Goal: Information Seeking & Learning: Find specific page/section

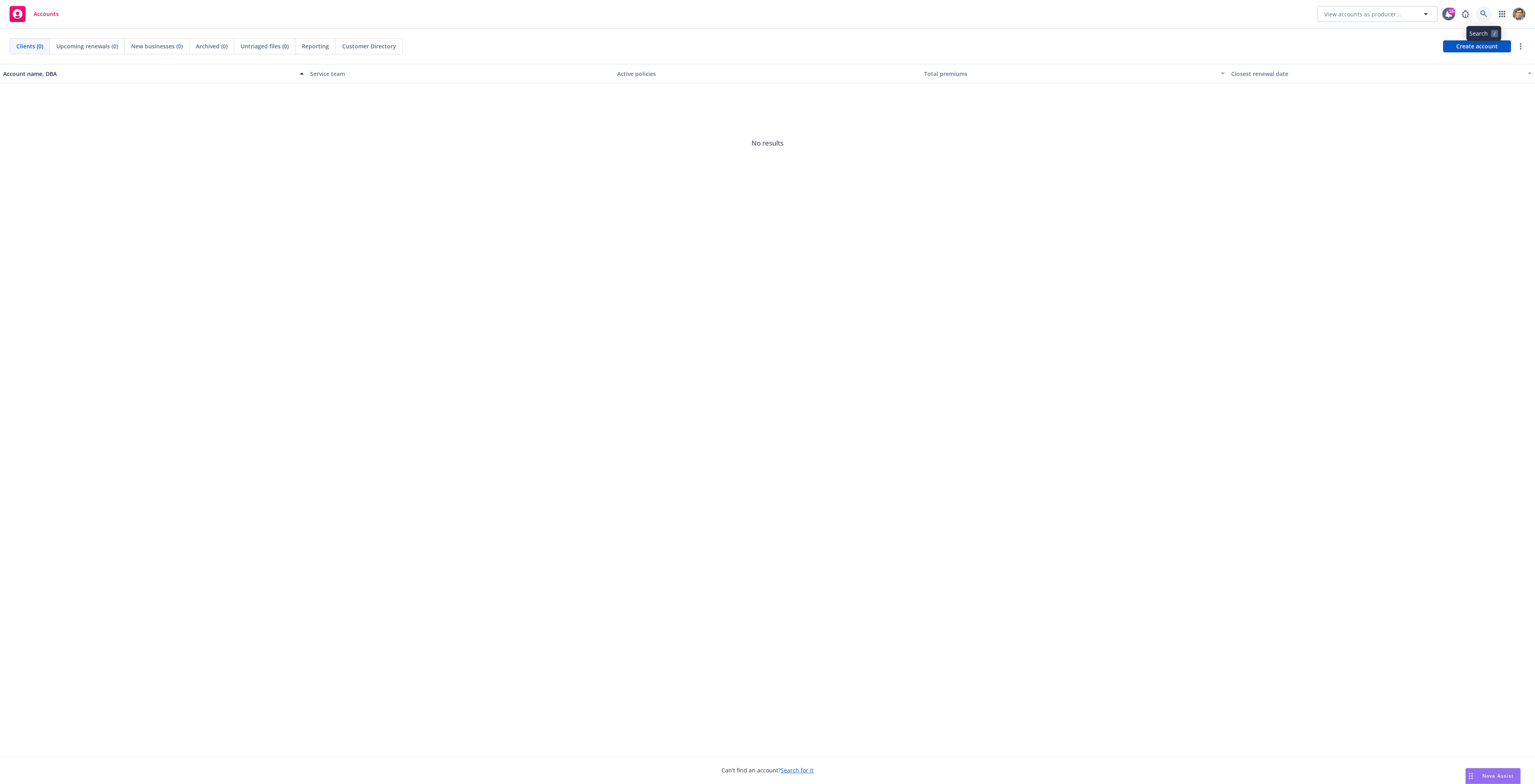
click at [1482, 14] on icon at bounding box center [1483, 13] width 7 height 7
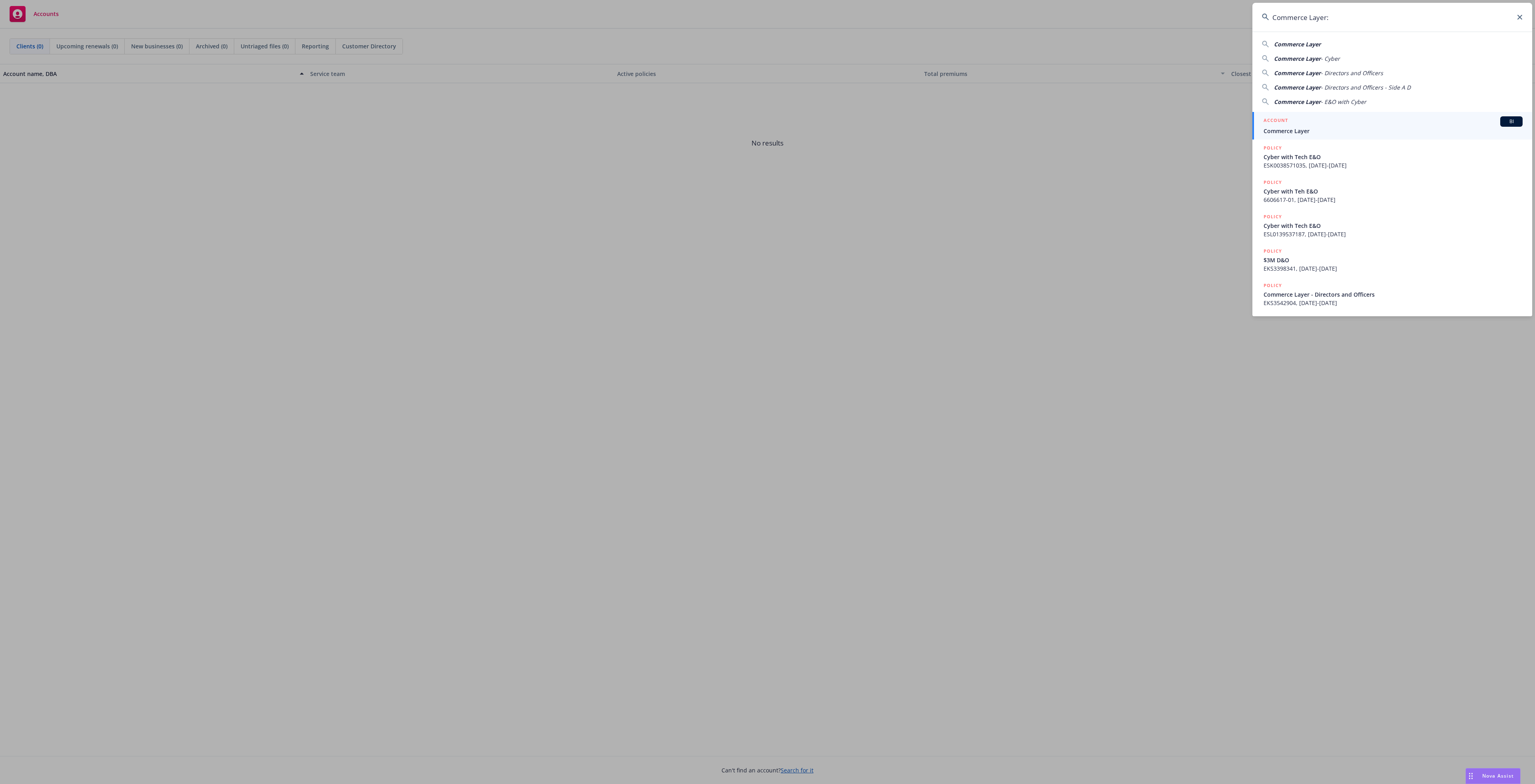
type input "Commerce Layer"
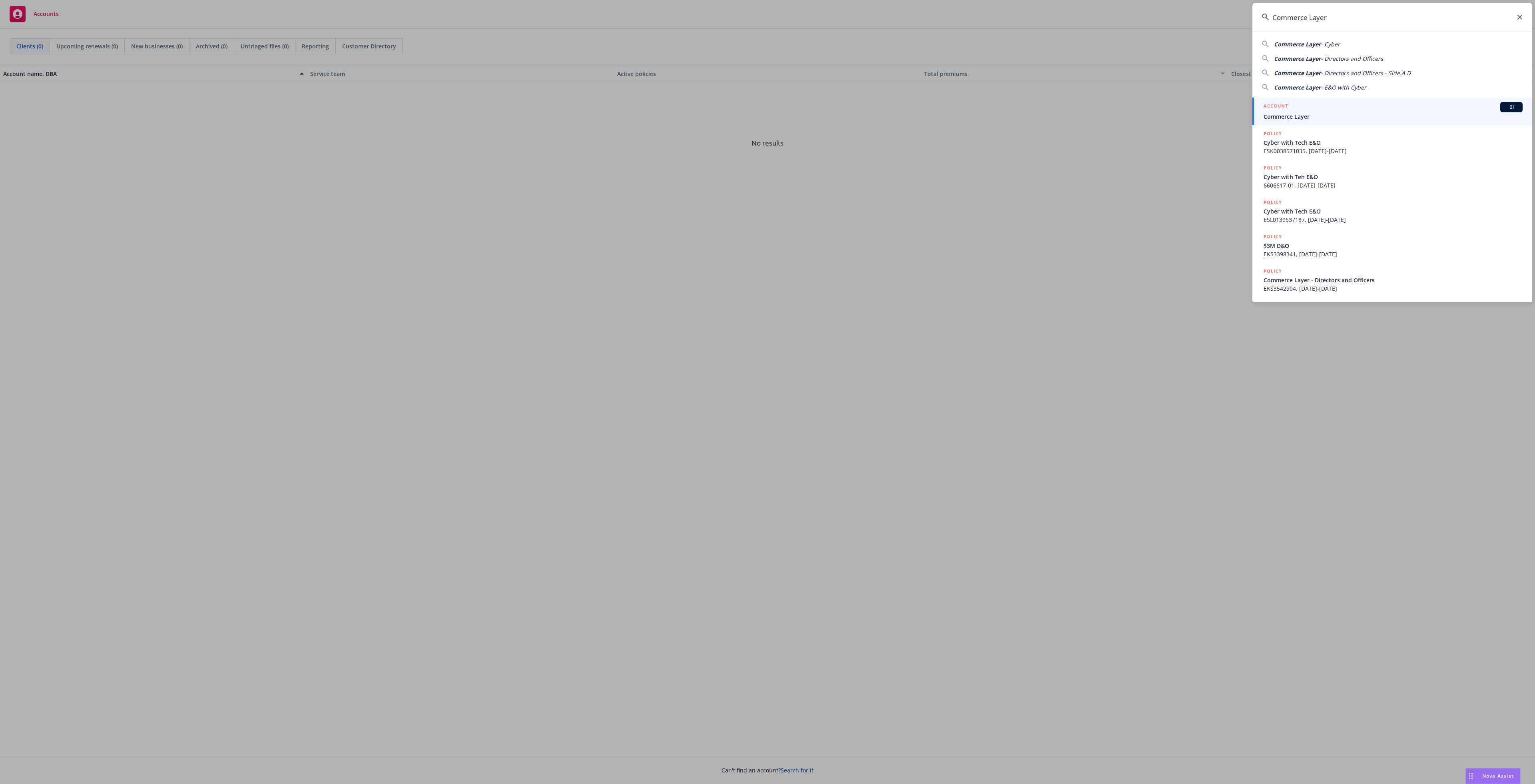
click at [1325, 117] on span "Commerce Layer" at bounding box center [1393, 117] width 259 height 8
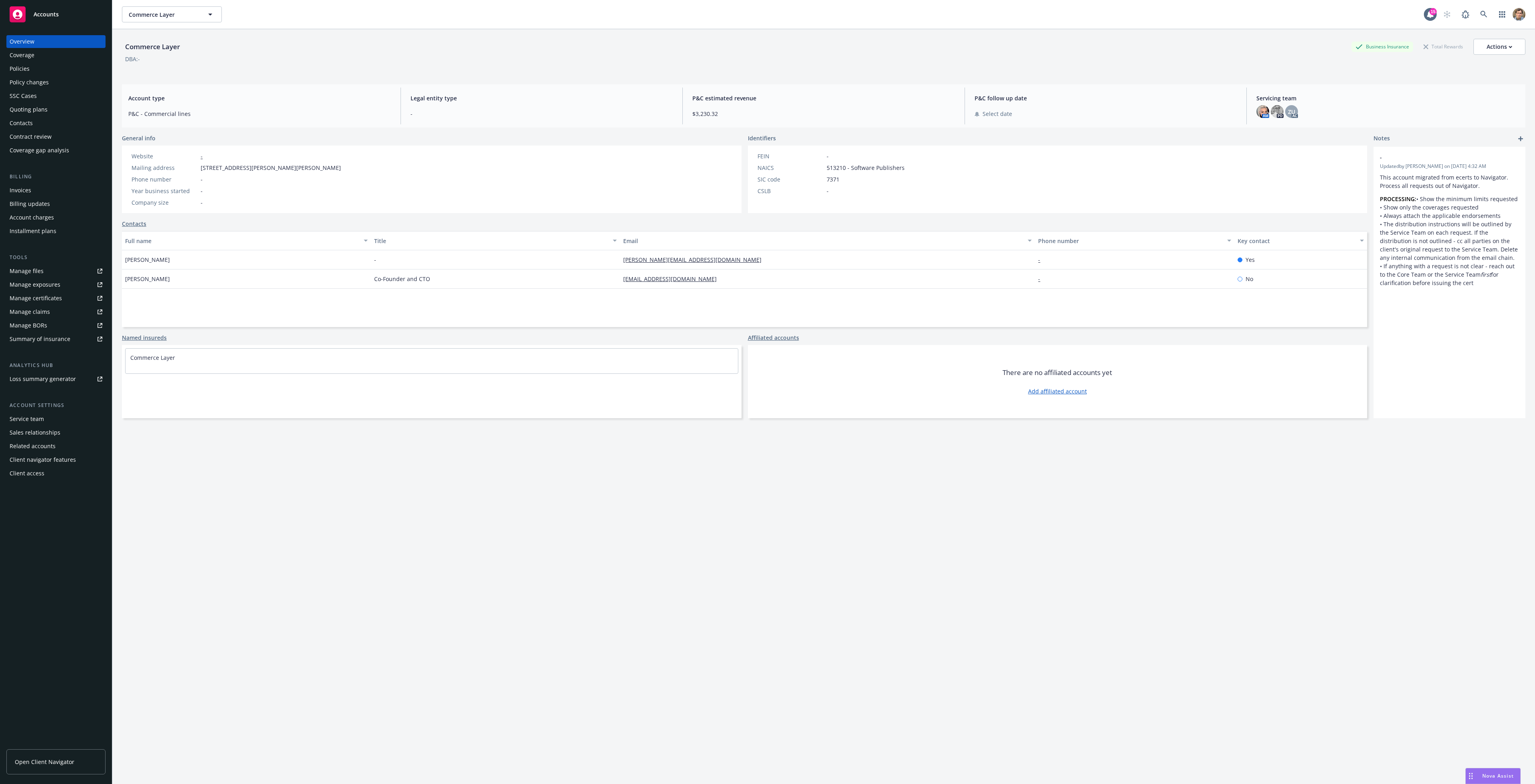
click at [57, 73] on div "Policies" at bounding box center [56, 69] width 93 height 13
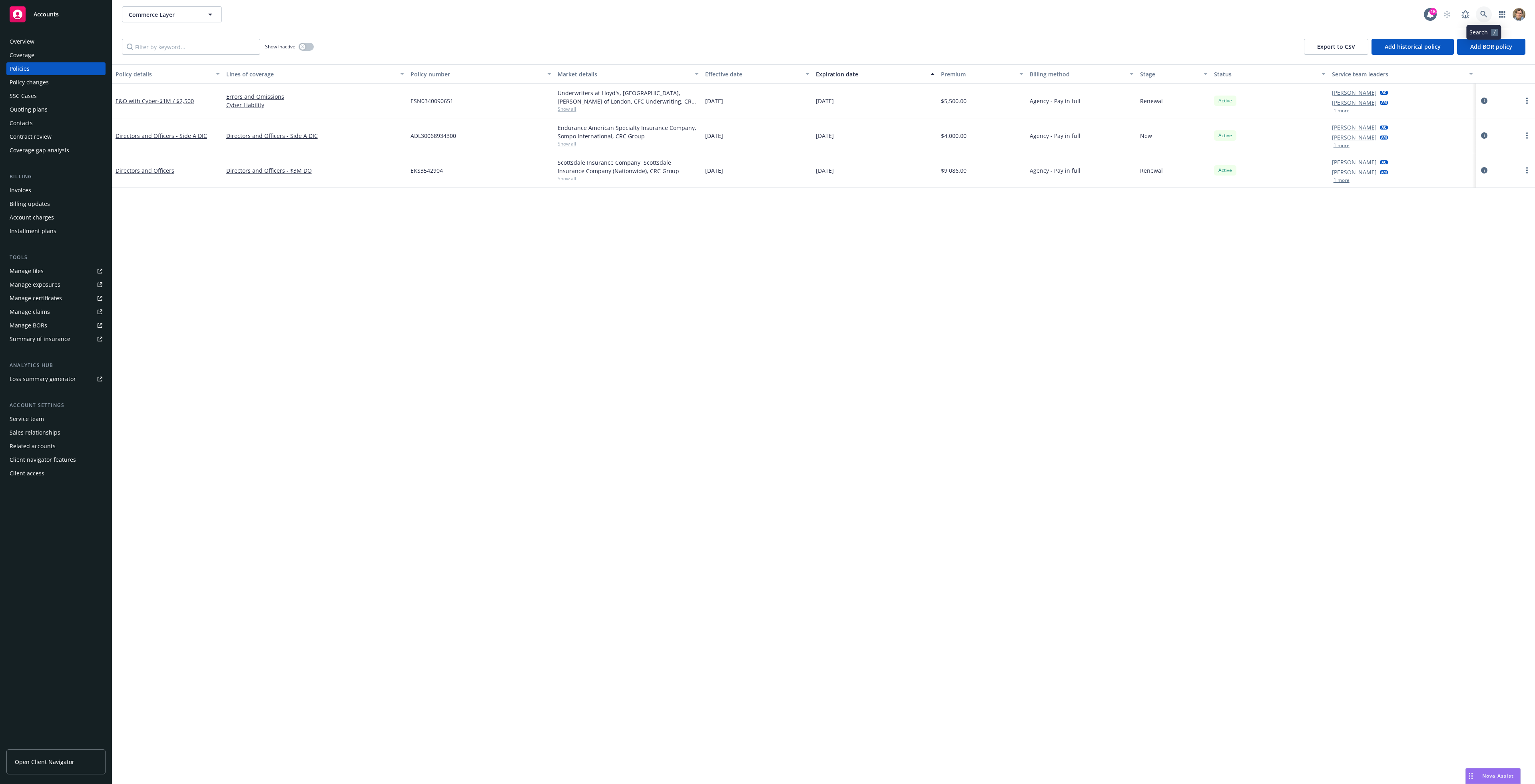
click at [1483, 13] on icon at bounding box center [1484, 14] width 7 height 7
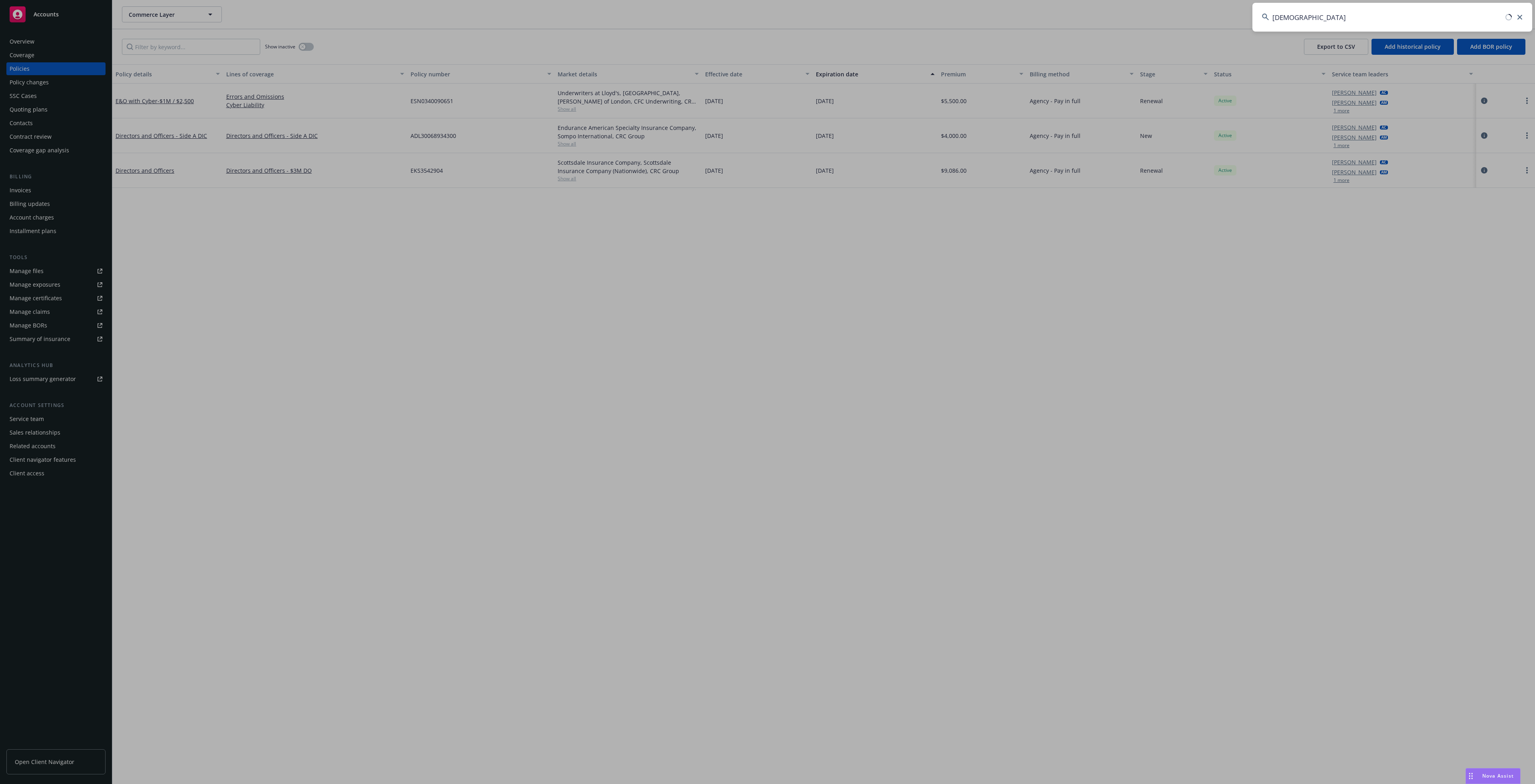
type input "[DEMOGRAPHIC_DATA]"
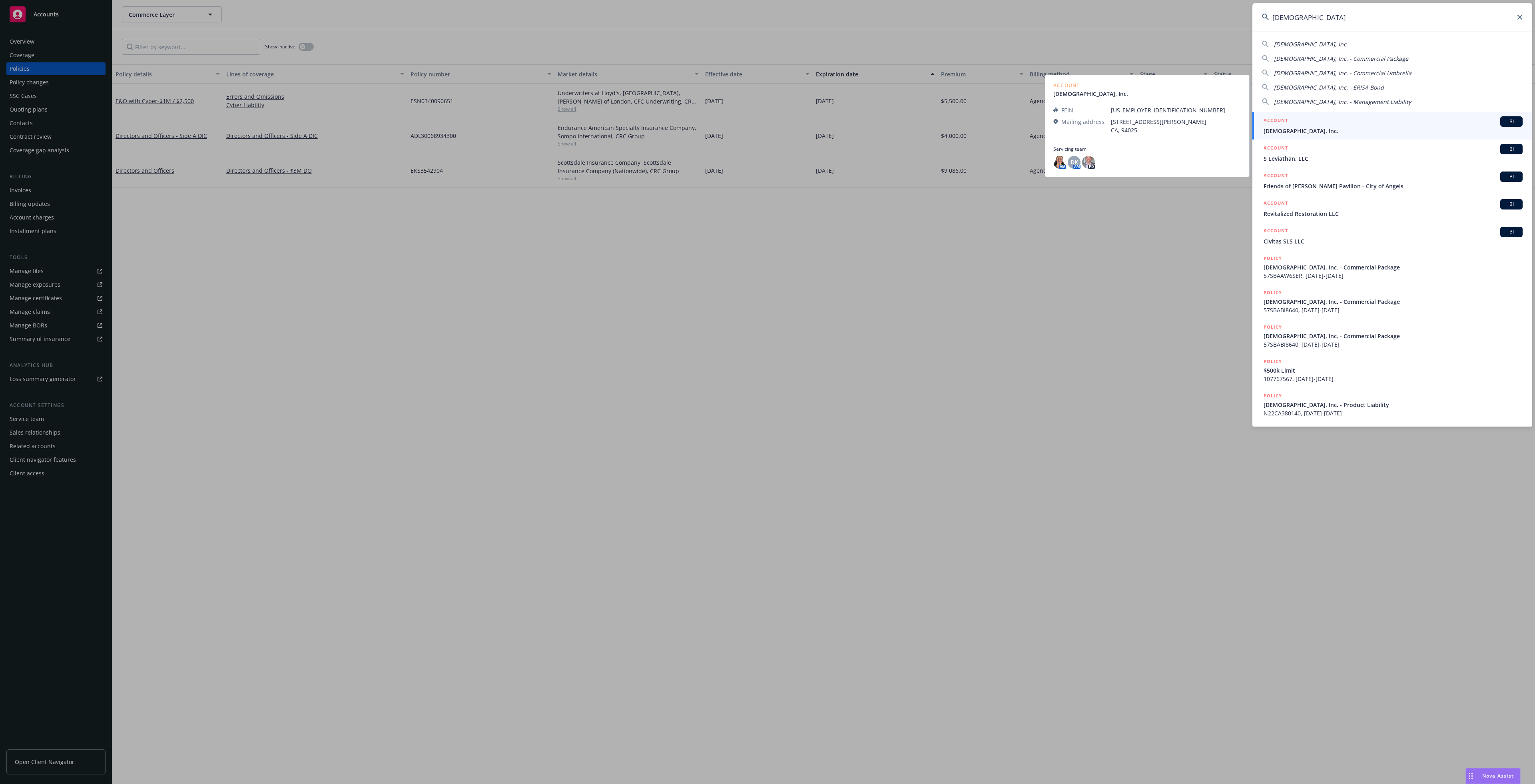
click at [1388, 130] on span "[DEMOGRAPHIC_DATA], Inc." at bounding box center [1393, 131] width 259 height 8
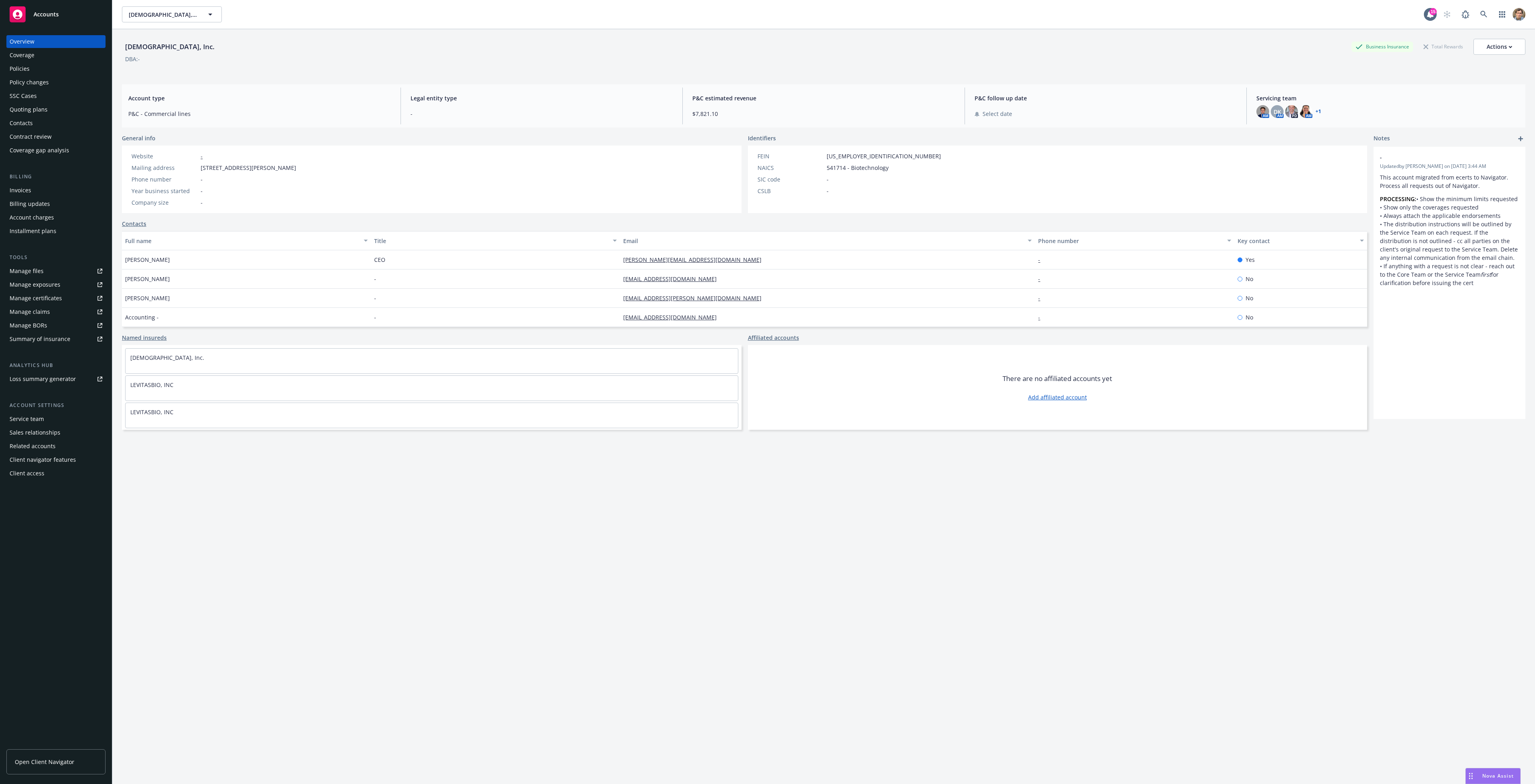
click at [43, 68] on div "Policies" at bounding box center [56, 69] width 93 height 13
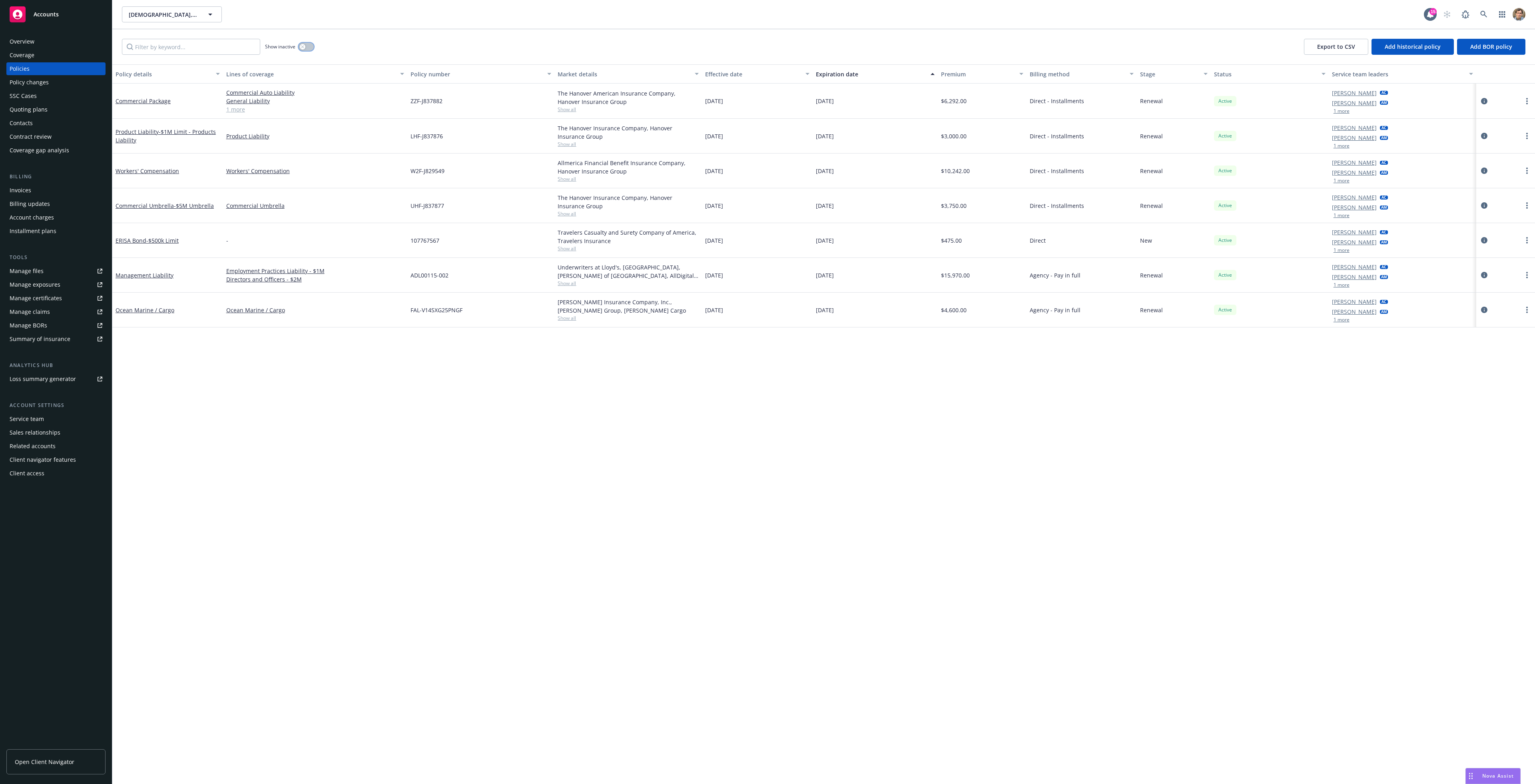
click at [306, 44] on button "button" at bounding box center [306, 46] width 15 height 8
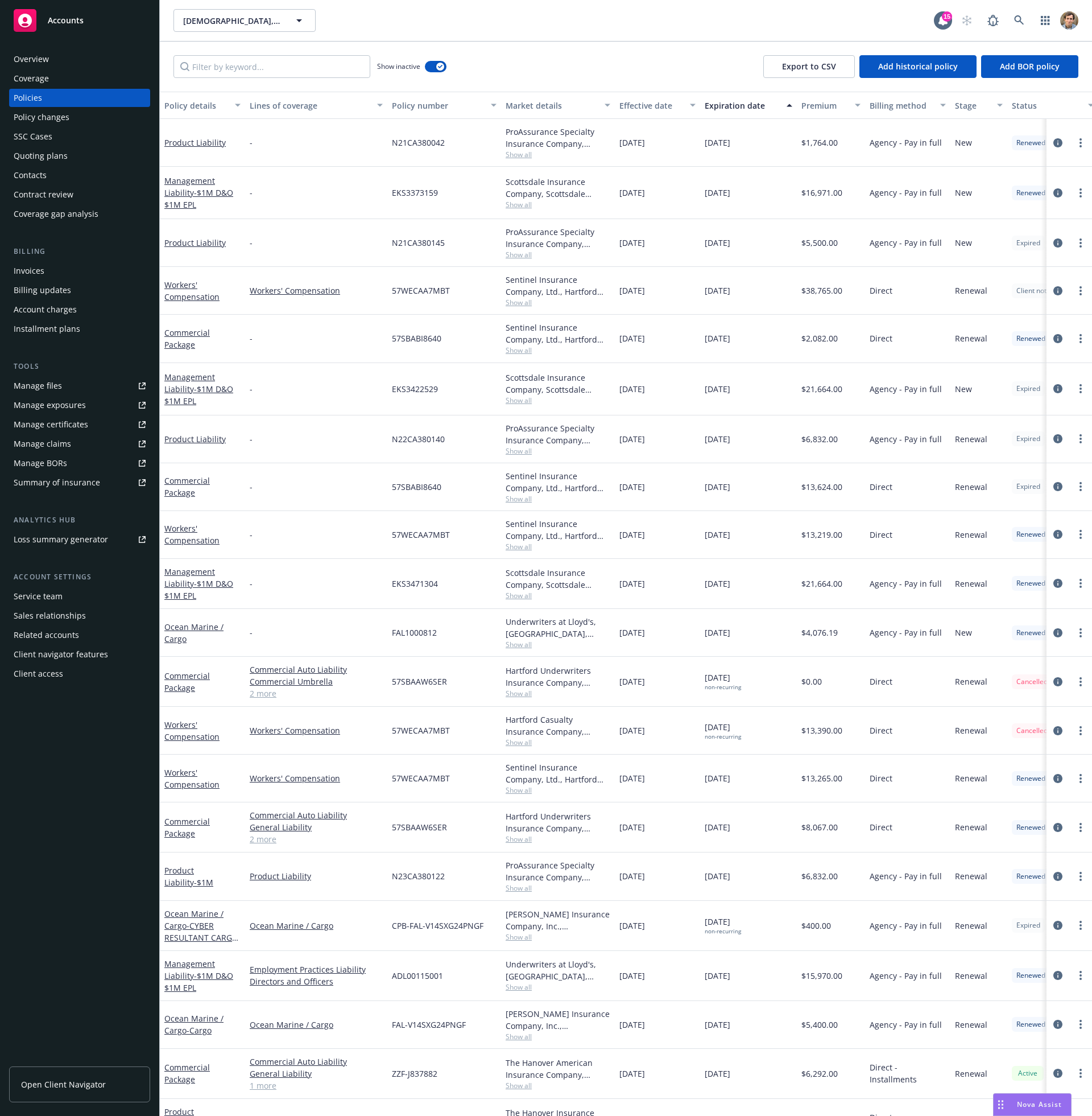
click at [597, 61] on div "Show inactive Export to CSV Add historical policy Add BOR policy" at bounding box center [626, 66] width 932 height 50
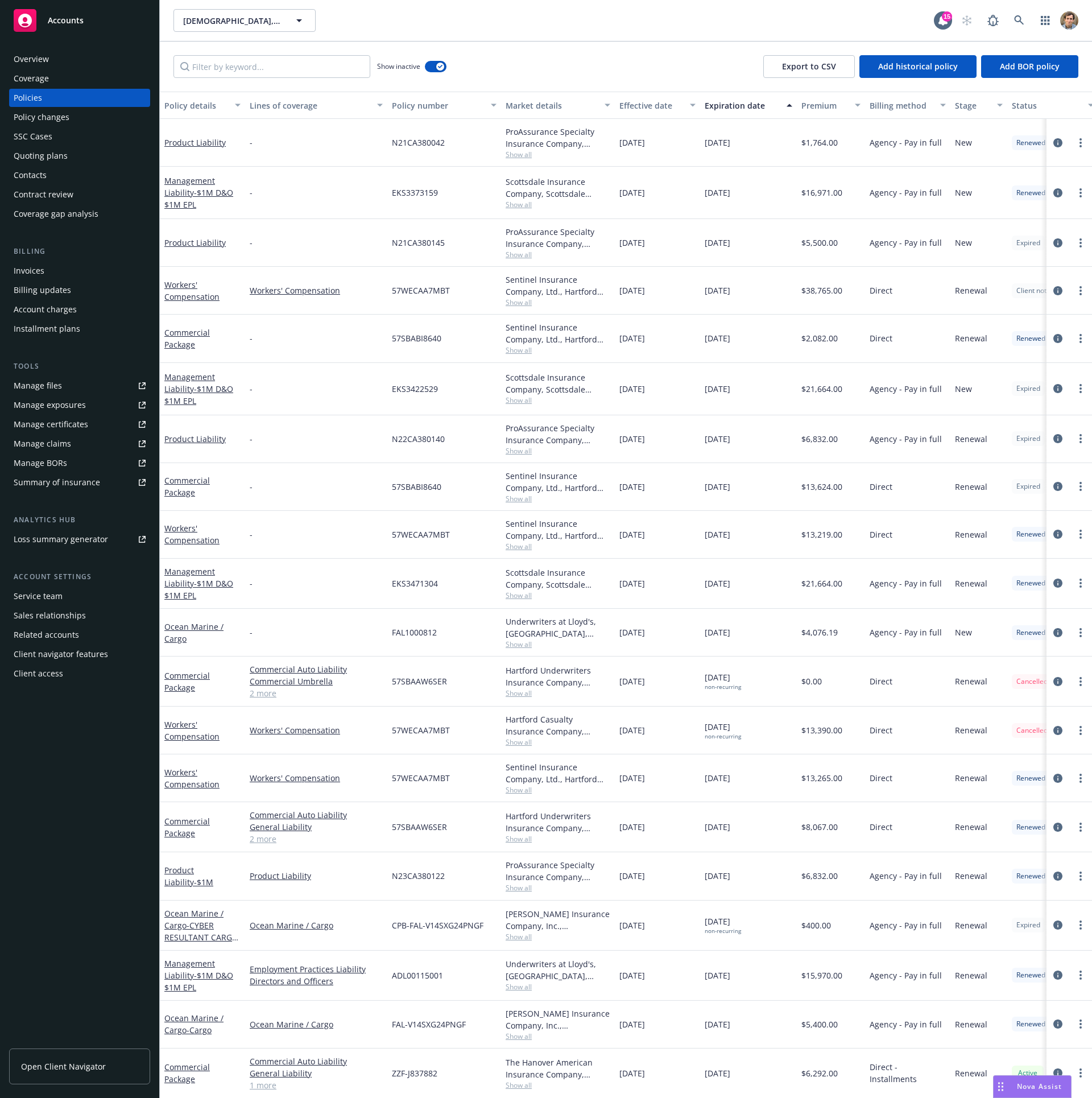
click at [528, 452] on div "ProAssurance Specialty Insurance Company, ProAssurance Corporation Show all" at bounding box center [558, 439] width 114 height 47
click at [474, 679] on div "57SBAAW6SER" at bounding box center [444, 681] width 114 height 50
click at [192, 673] on link "Commercial Package" at bounding box center [187, 681] width 46 height 23
